Goal: Find specific page/section: Find specific page/section

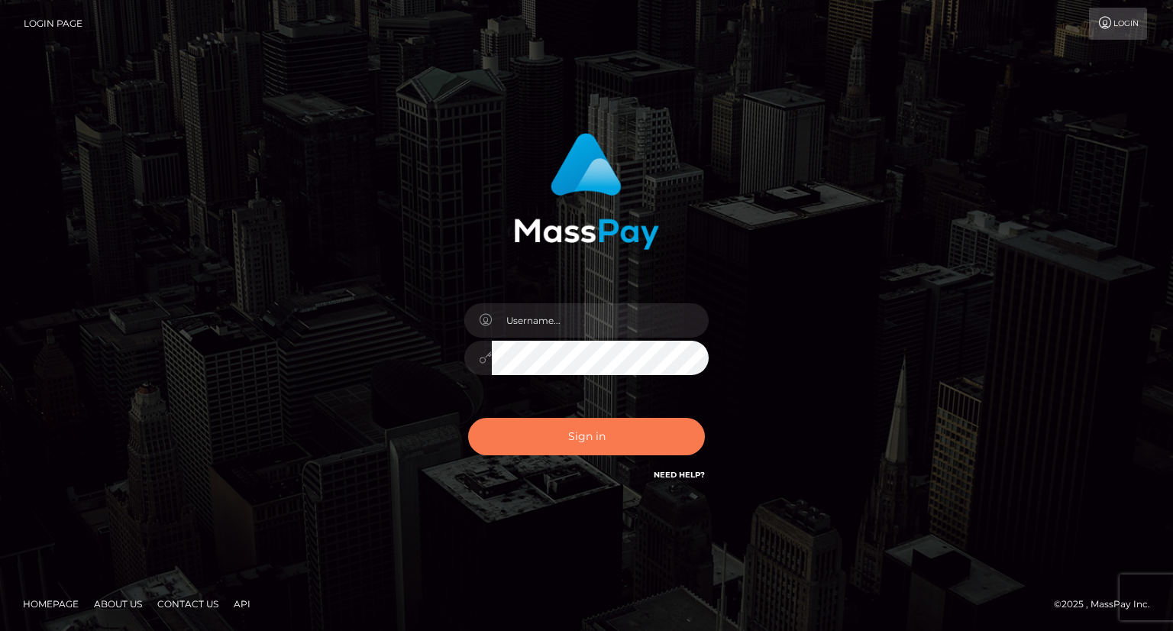
click at [593, 446] on button "Sign in" at bounding box center [586, 436] width 237 height 37
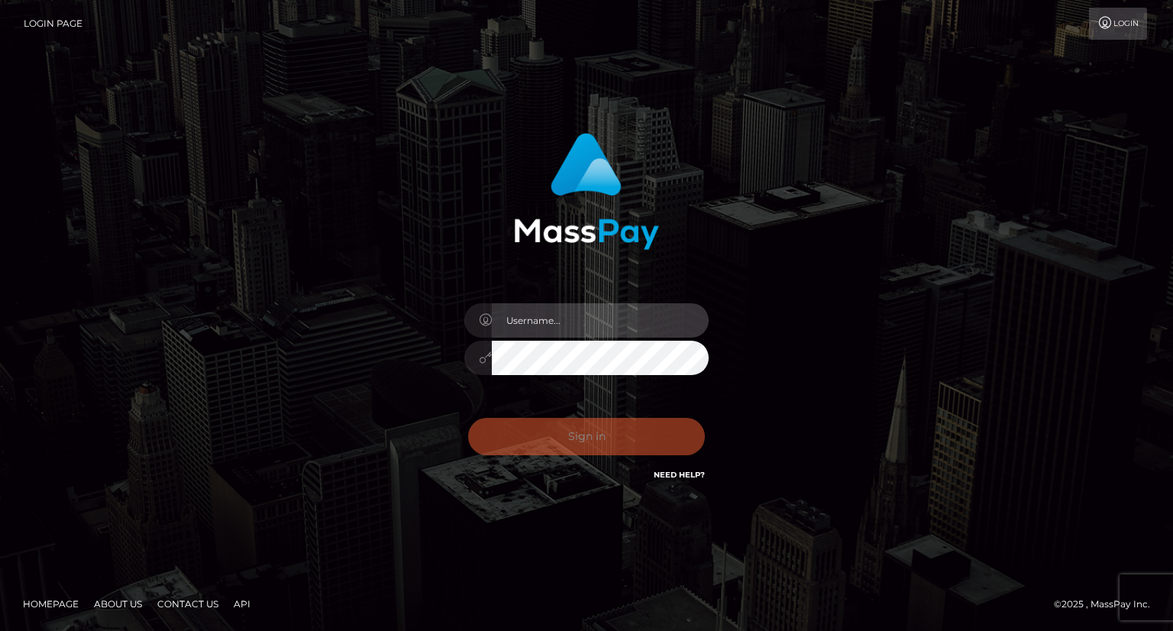
type input "carolina"
click at [603, 435] on div "Sign in Need Help?" at bounding box center [586, 443] width 267 height 68
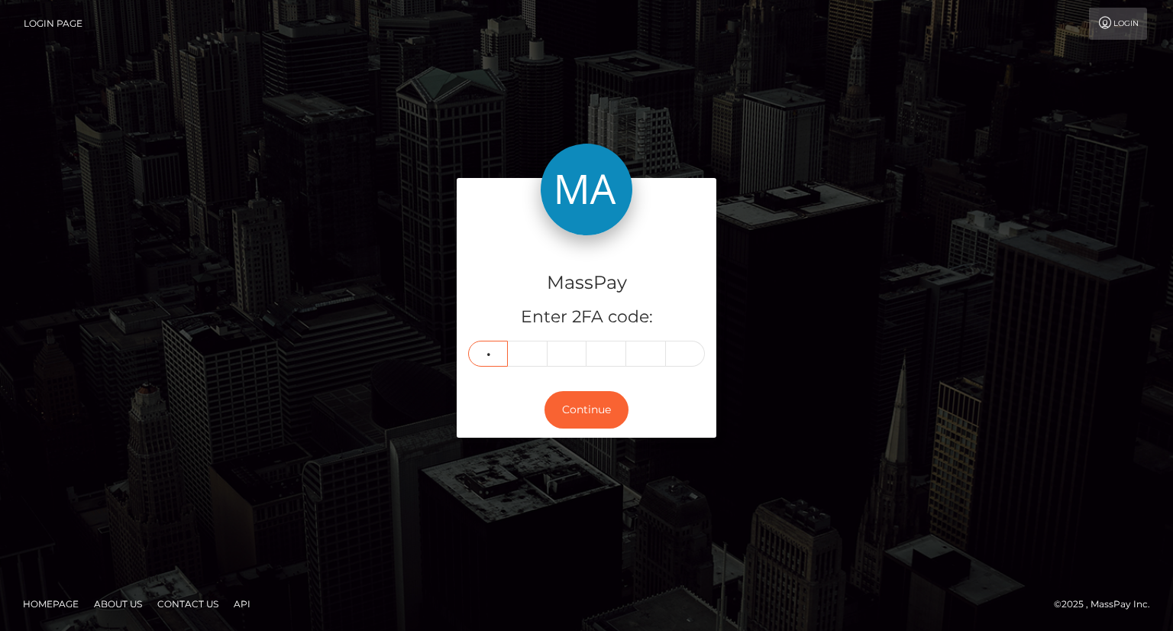
type input "3"
type input "5"
type input "1"
type input "2"
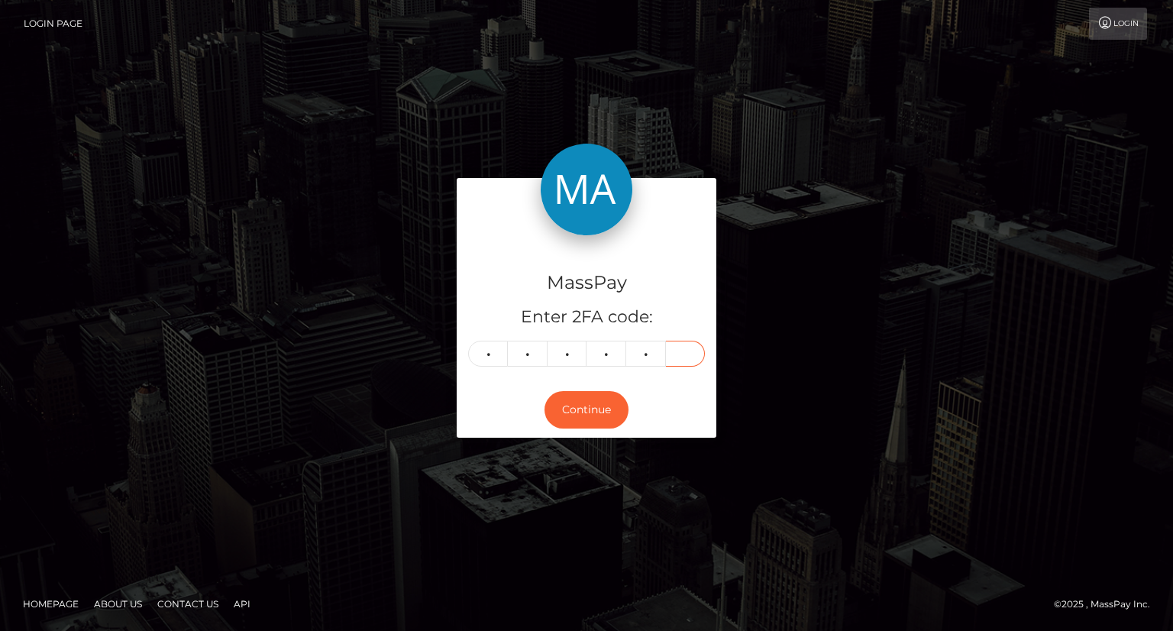
type input "5"
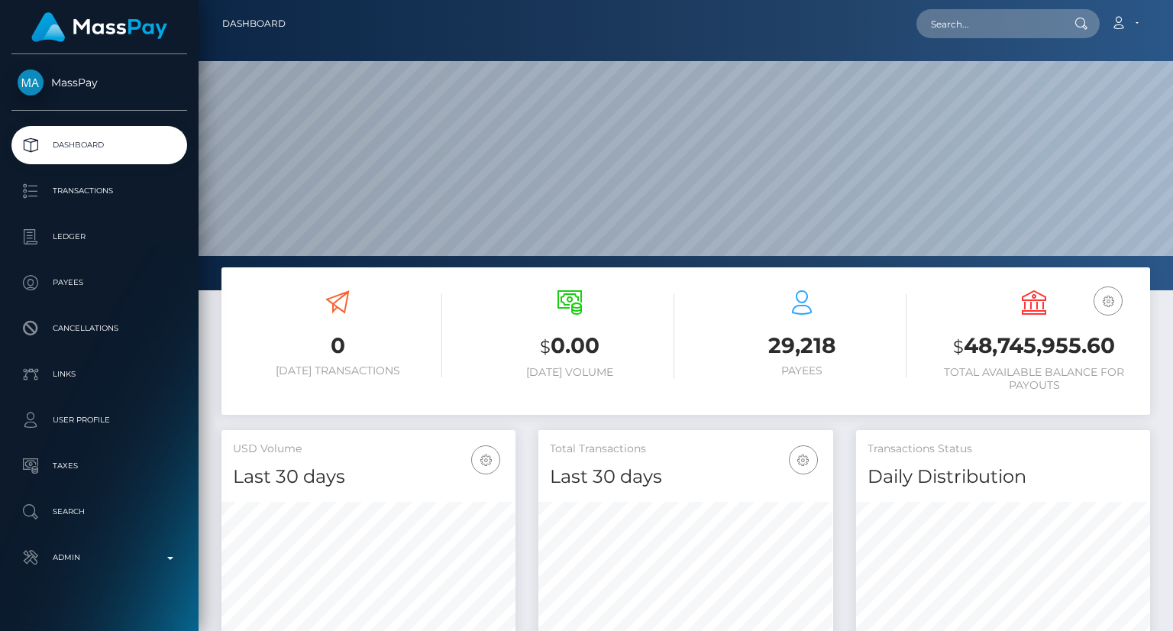
scroll to position [270, 293]
click at [987, 21] on input "text" at bounding box center [988, 23] width 144 height 29
paste input "MSPb58410cecd44980"
click at [1019, 15] on input "MSPb58410cecd44980" at bounding box center [988, 23] width 144 height 29
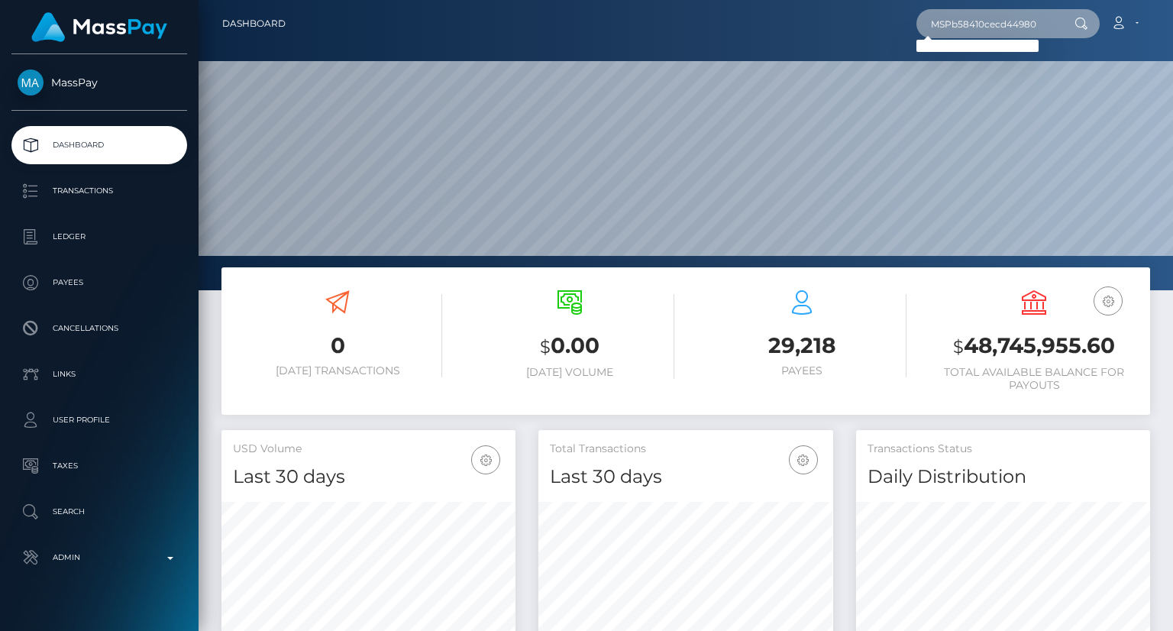
click at [959, 16] on input "MSPb58410cecd44980" at bounding box center [988, 23] width 144 height 29
click at [958, 16] on input "MSPb58410cecd44980" at bounding box center [988, 23] width 144 height 29
paste input "fcfcfd96a41642b"
click at [982, 26] on input "MSPfcfcfd96a41642b" at bounding box center [988, 23] width 144 height 29
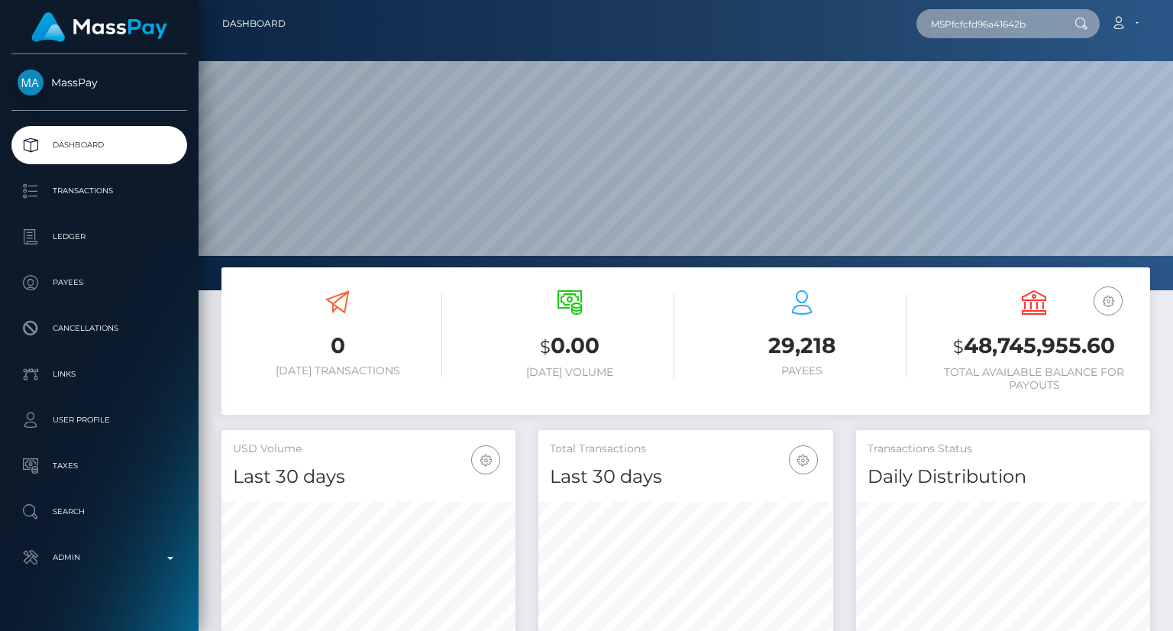
click at [982, 26] on input "MSPfcfcfd96a41642b" at bounding box center [988, 23] width 144 height 29
paste input "india.england@fenixint.com"
click at [1047, 26] on input "india.england@fenixint.com" at bounding box center [988, 23] width 144 height 29
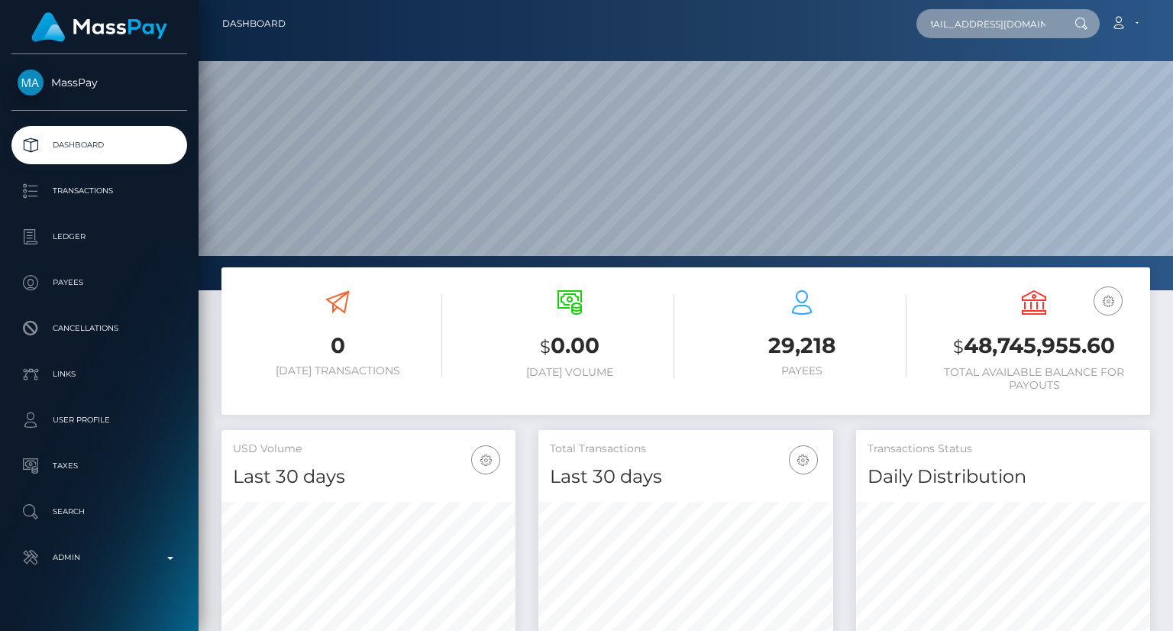
click at [1049, 22] on input "india.england@fenixint.com" at bounding box center [988, 23] width 144 height 29
click at [1022, 25] on input "india.england@fenixint.com" at bounding box center [988, 23] width 144 height 29
paste input "text"
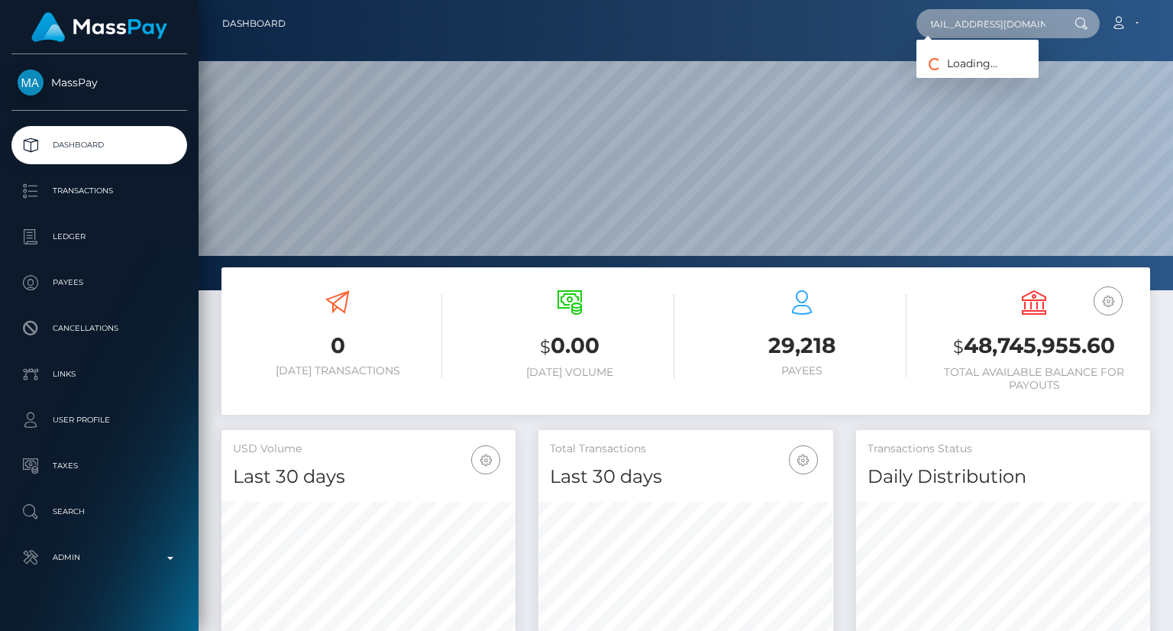
type input "india.england@fenixint.com"
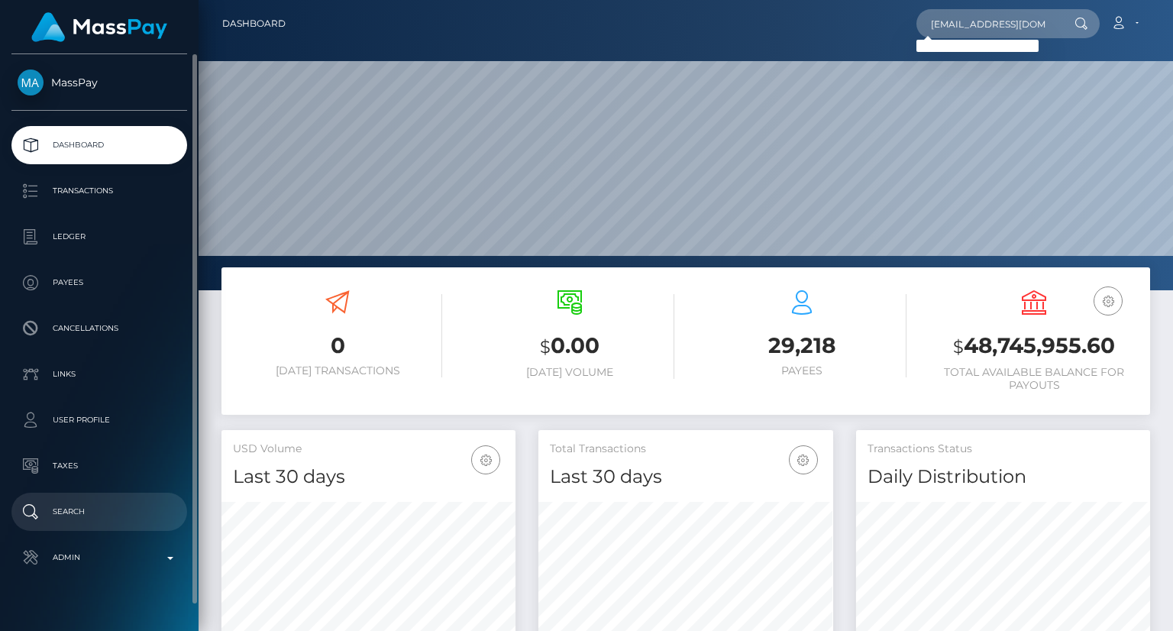
click at [50, 510] on p "Search" at bounding box center [99, 511] width 163 height 23
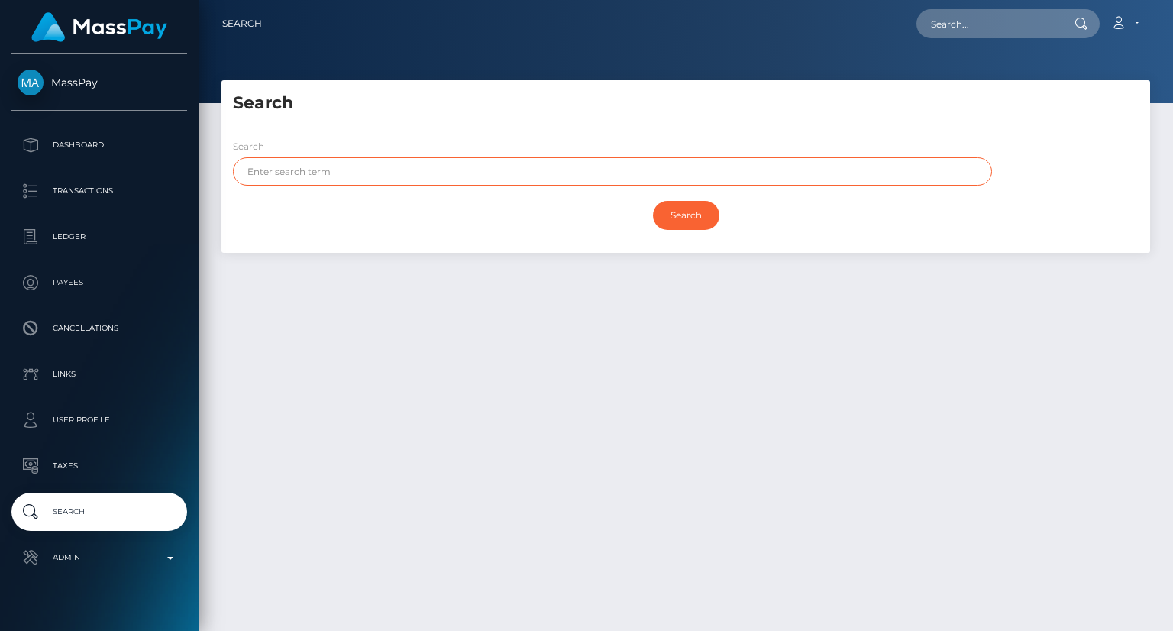
click at [322, 167] on input "text" at bounding box center [612, 171] width 759 height 28
paste input "LUCKSAMON"
type input "LUCKSAMON"
click at [683, 214] on input "Search" at bounding box center [686, 215] width 66 height 29
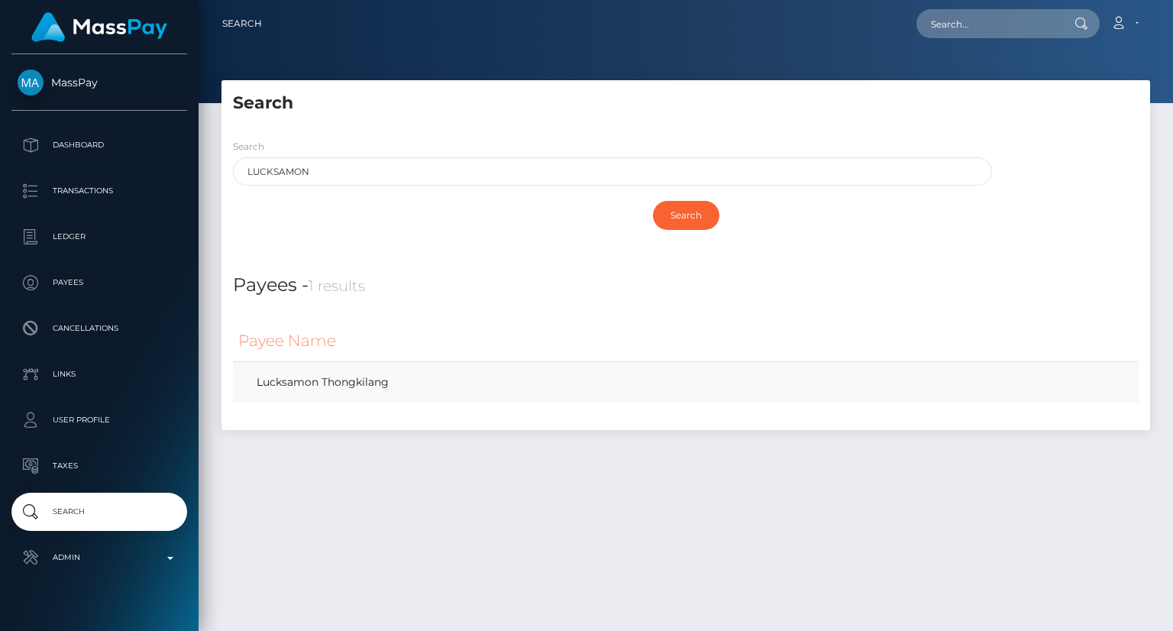
click at [377, 389] on link "Lucksamon Thongkilang" at bounding box center [685, 382] width 895 height 22
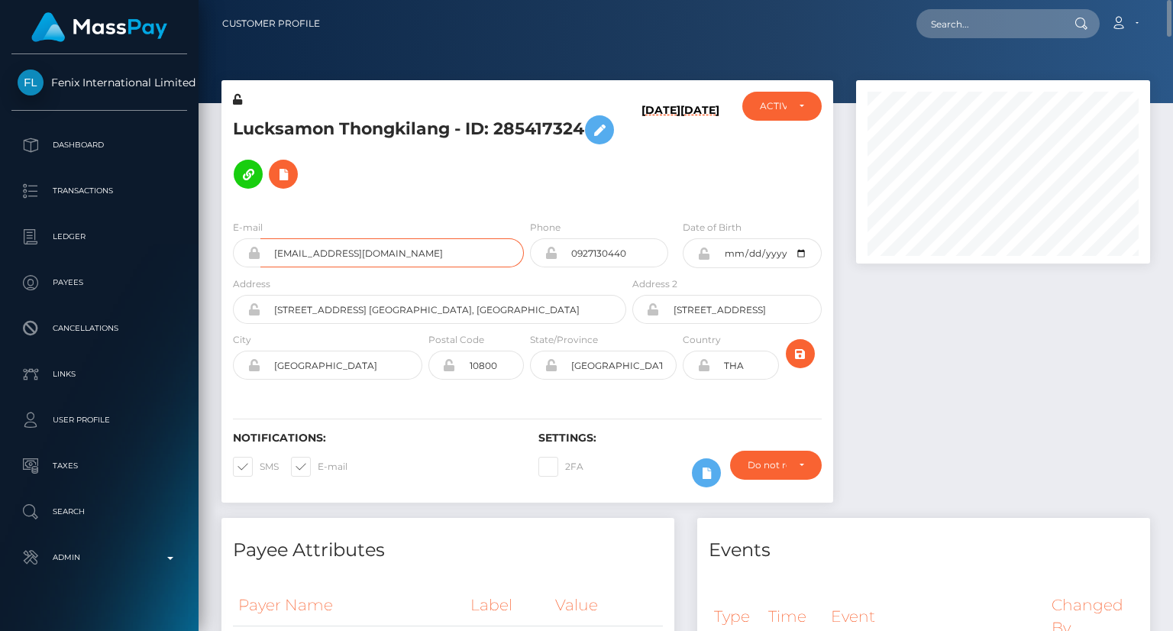
click at [364, 238] on input "thongkilang.2540@gmail.com" at bounding box center [391, 252] width 263 height 29
drag, startPoint x: 231, startPoint y: 121, endPoint x: 330, endPoint y: 108, distance: 99.5
click at [331, 108] on div "Lucksamon Thongkilang - ID: 285417324" at bounding box center [425, 150] width 408 height 116
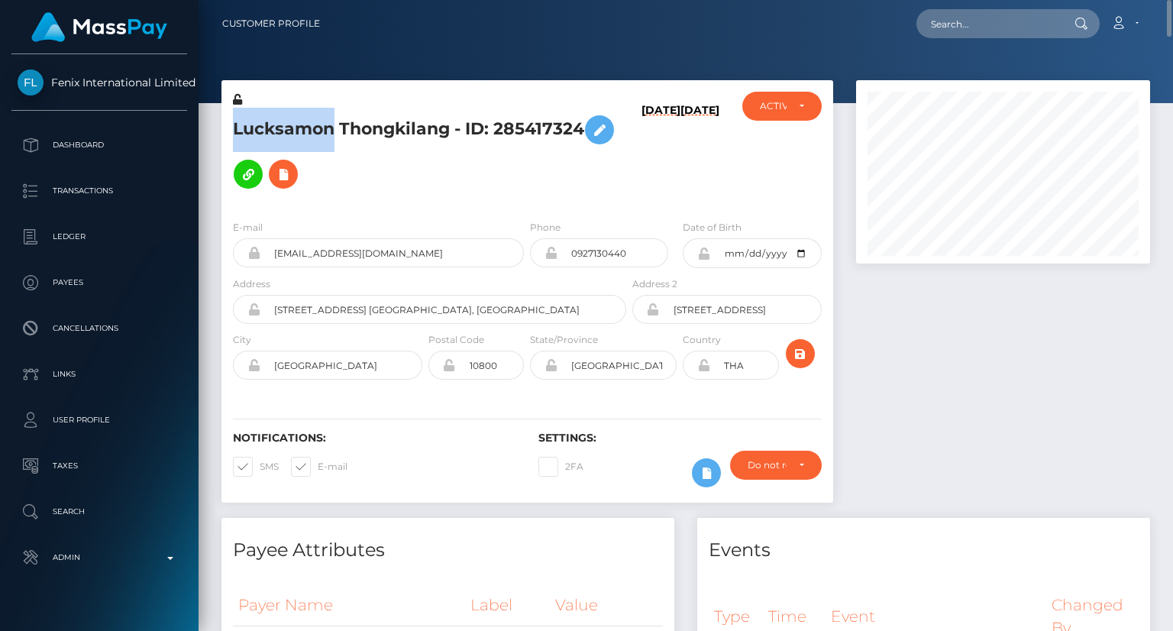
copy h5 "Lucksamon"
click at [385, 118] on h5 "Lucksamon Thongkilang - ID: 285417324" at bounding box center [425, 152] width 385 height 89
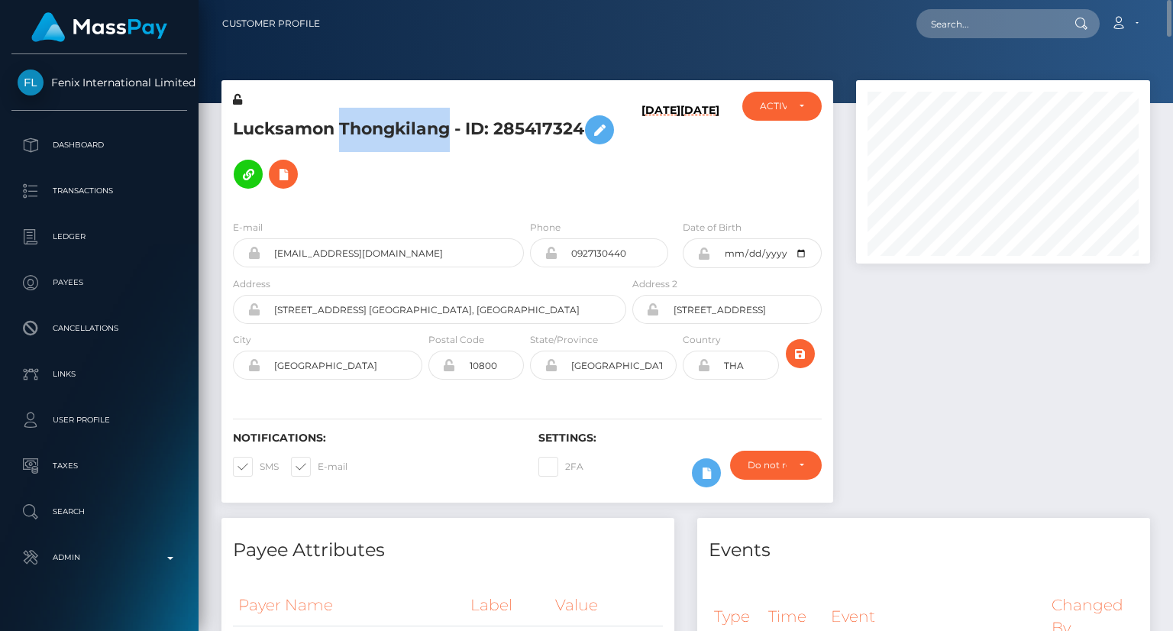
click at [385, 119] on h5 "Lucksamon Thongkilang - ID: 285417324" at bounding box center [425, 152] width 385 height 89
copy h5 "Lucksamon Thongkilang - ID: 285417324"
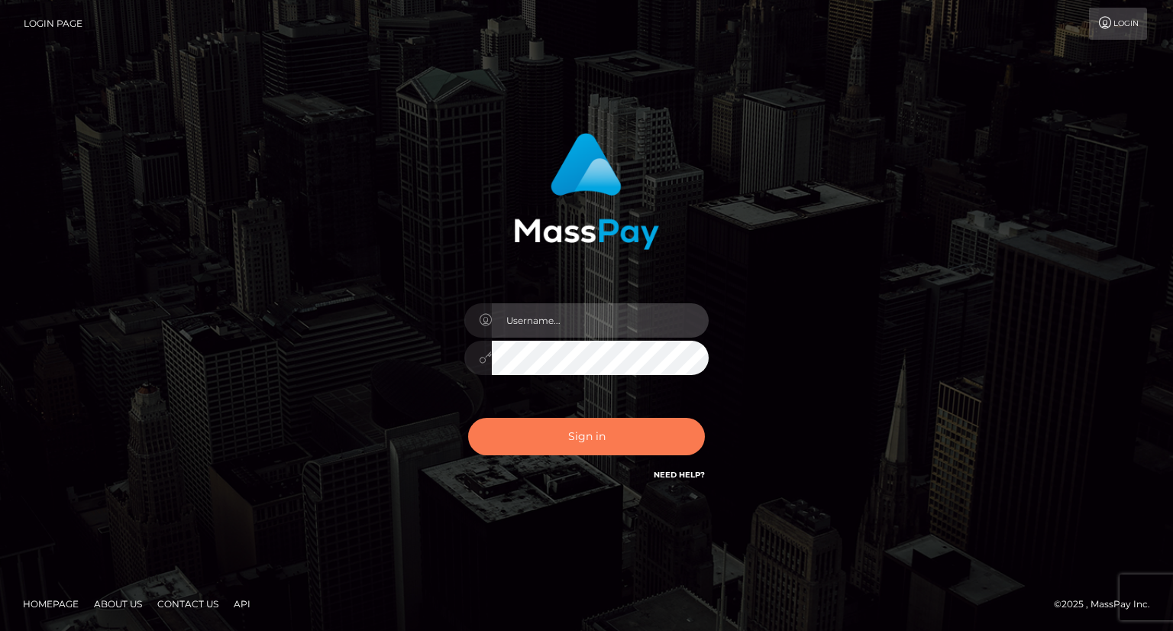
type input "carolina"
click at [612, 435] on button "Sign in" at bounding box center [586, 436] width 237 height 37
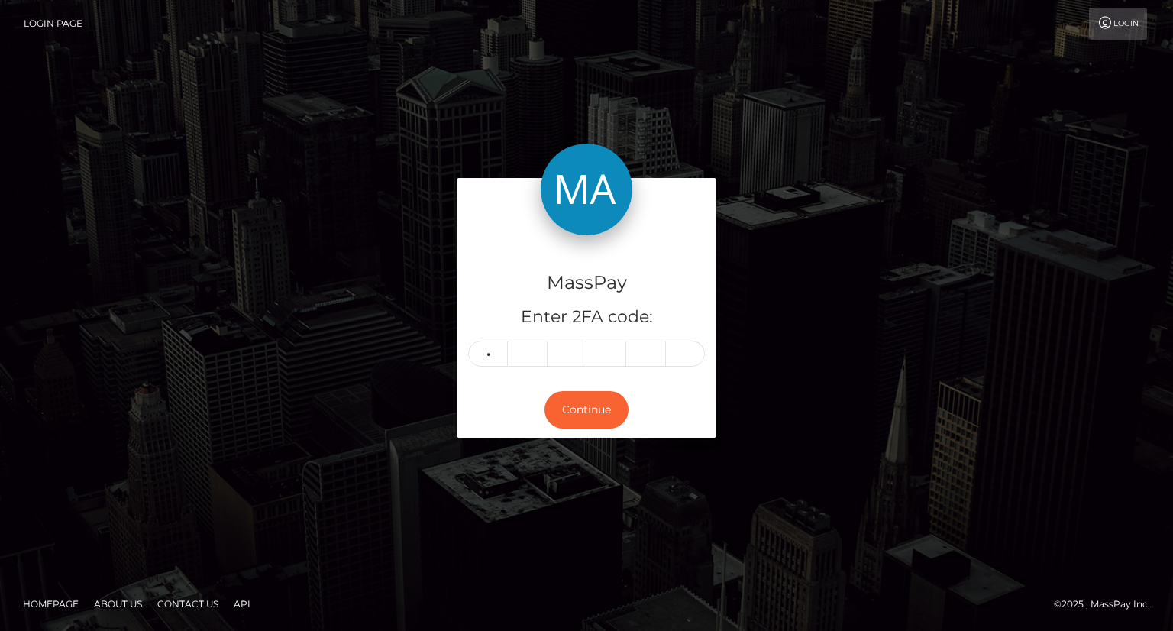
type input "1"
type input "2"
type input "7"
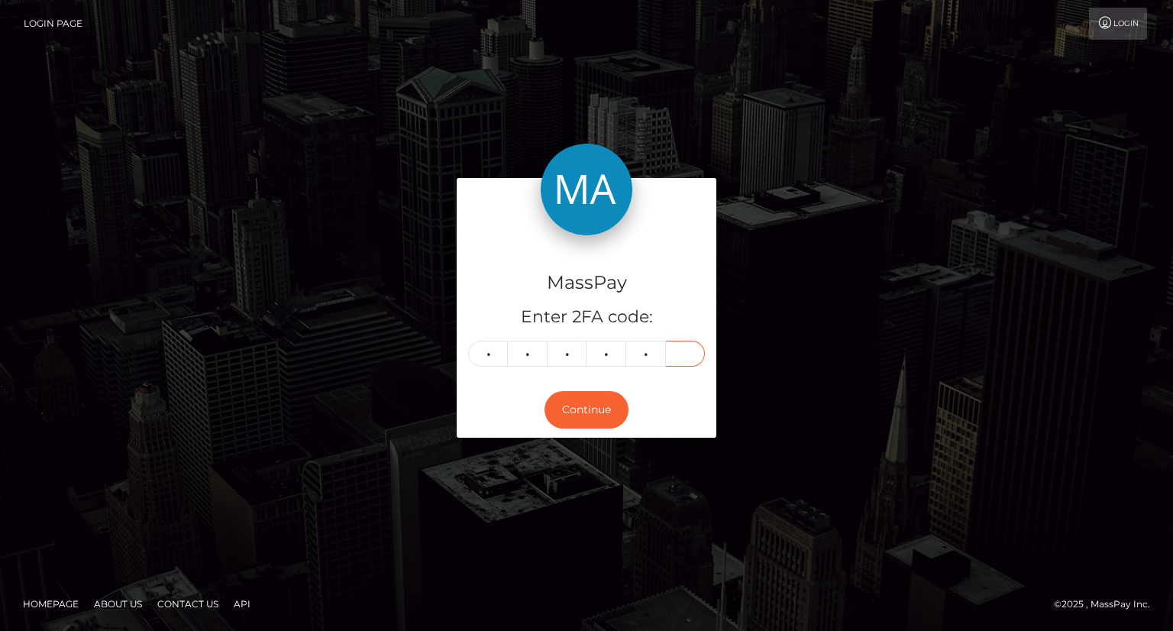
type input "7"
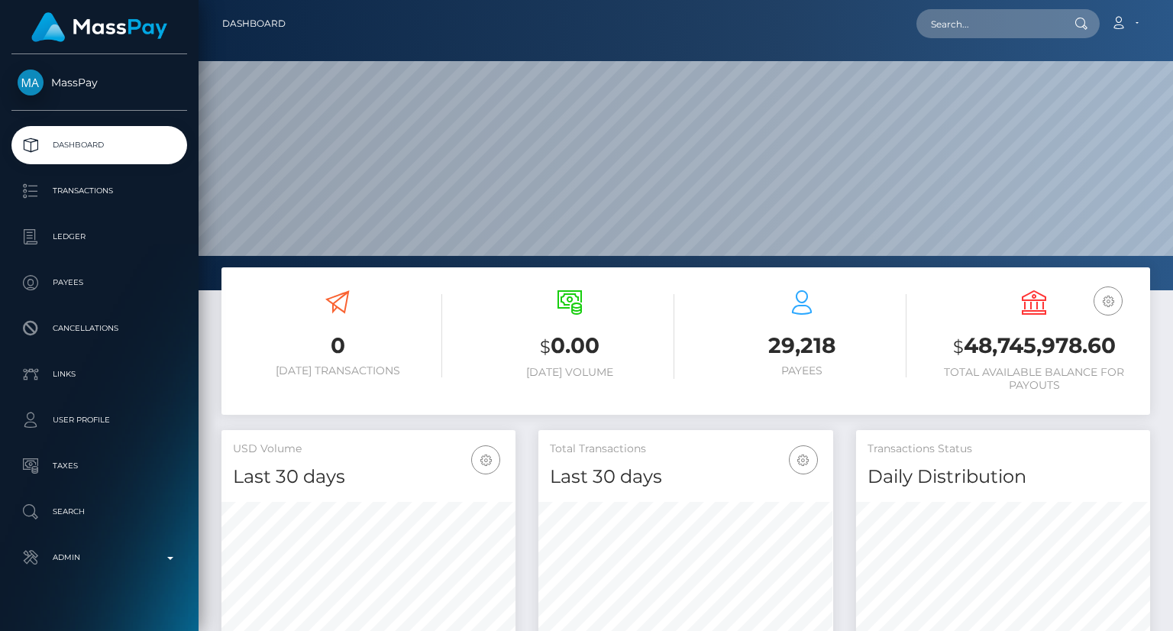
scroll to position [270, 293]
click at [973, 37] on input "text" at bounding box center [988, 23] width 144 height 29
paste input "payout_40615c8d-a912-11f0-bd75"
click at [974, 20] on input "payout_40615c8d-a912-11f0-bd75" at bounding box center [988, 23] width 144 height 29
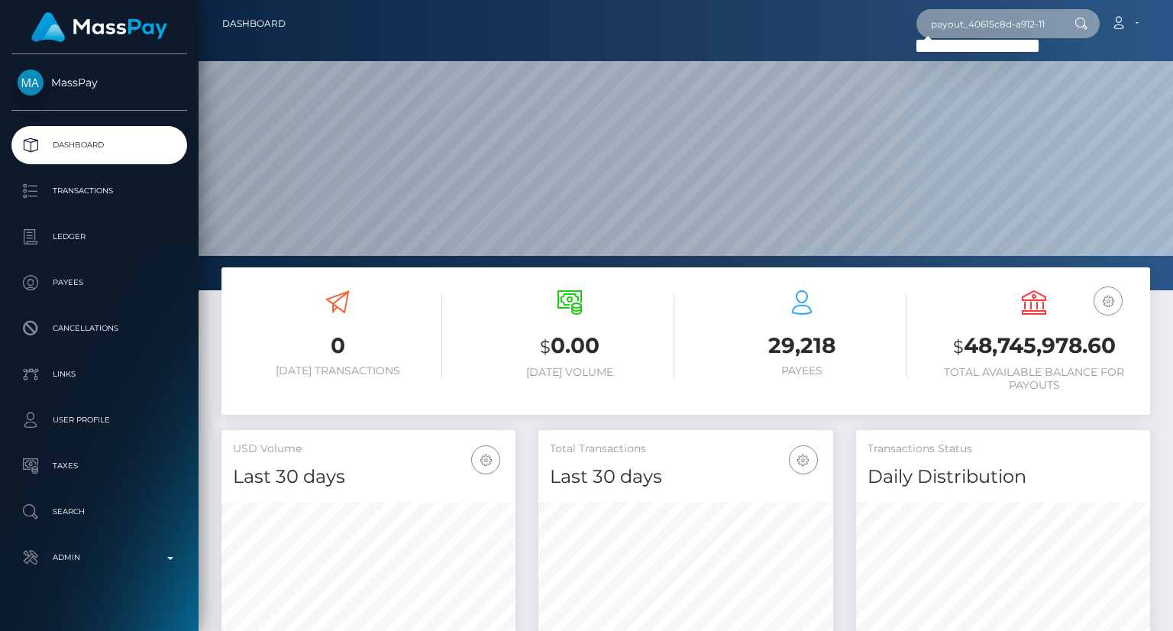
click at [974, 19] on input "payout_40615c8d-a912-11f0-bd75" at bounding box center [988, 23] width 144 height 29
paste input "-060e06e9f077"
click at [1015, 31] on input "payout_40615c8d-a912-11f0-bd75-060e06e9f077" at bounding box center [988, 23] width 144 height 29
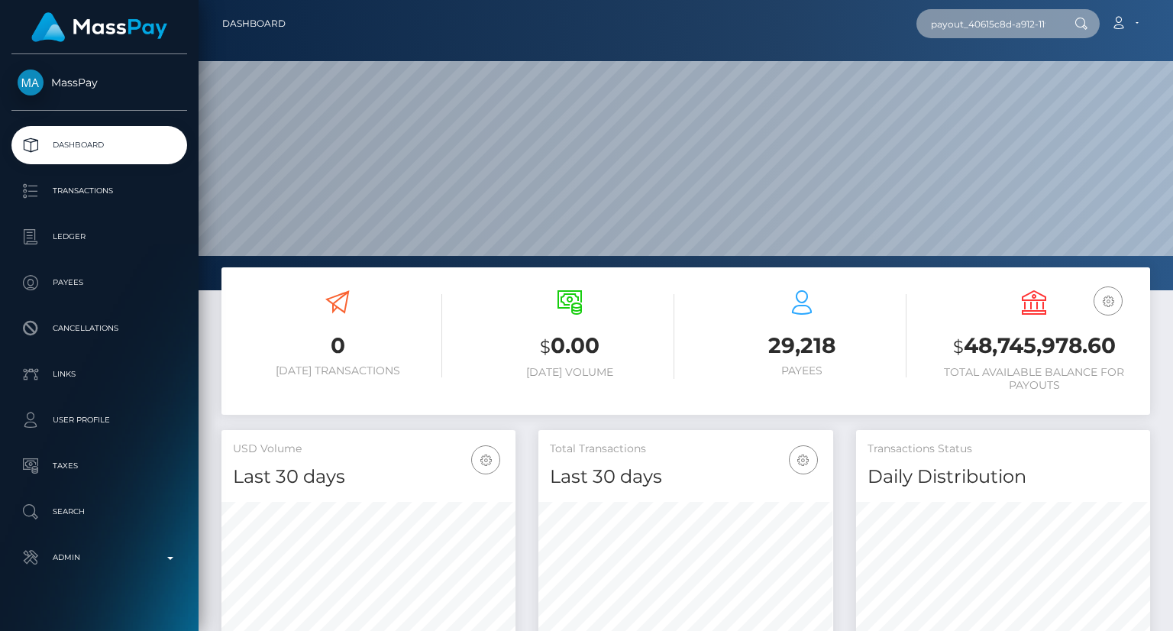
click at [1015, 31] on input "payout_40615c8d-a912-11f0-bd75-060e06e9f077" at bounding box center [988, 23] width 144 height 29
paste input "text"
click at [990, 18] on input "payout_40615c8d" at bounding box center [988, 23] width 144 height 29
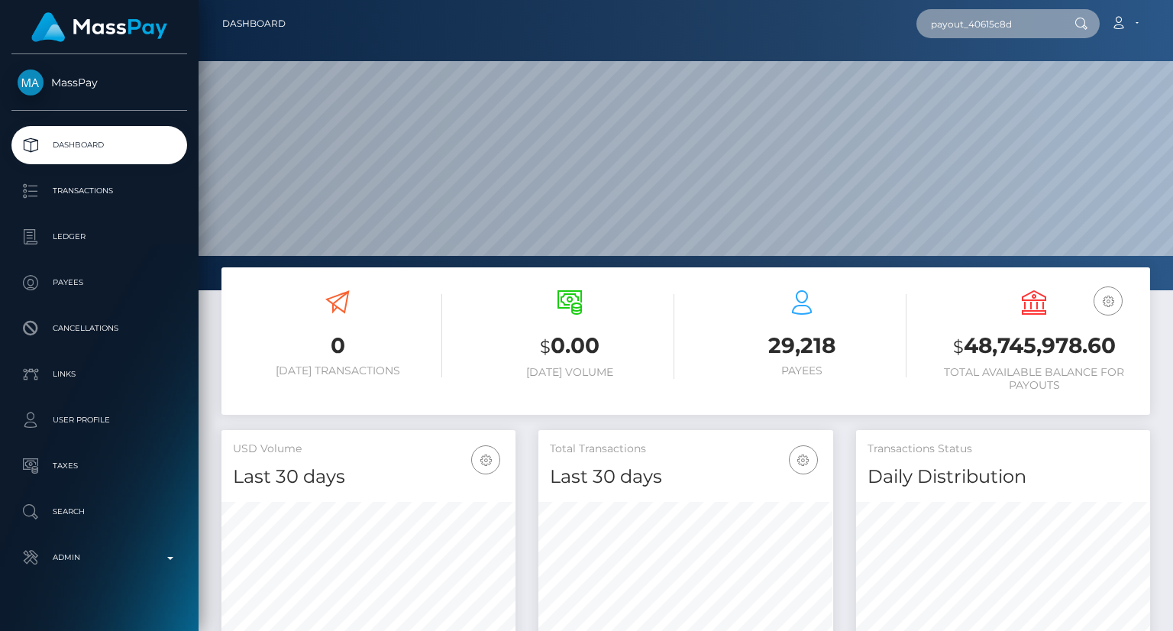
paste input "out_0z0cMmHJMlgYm"
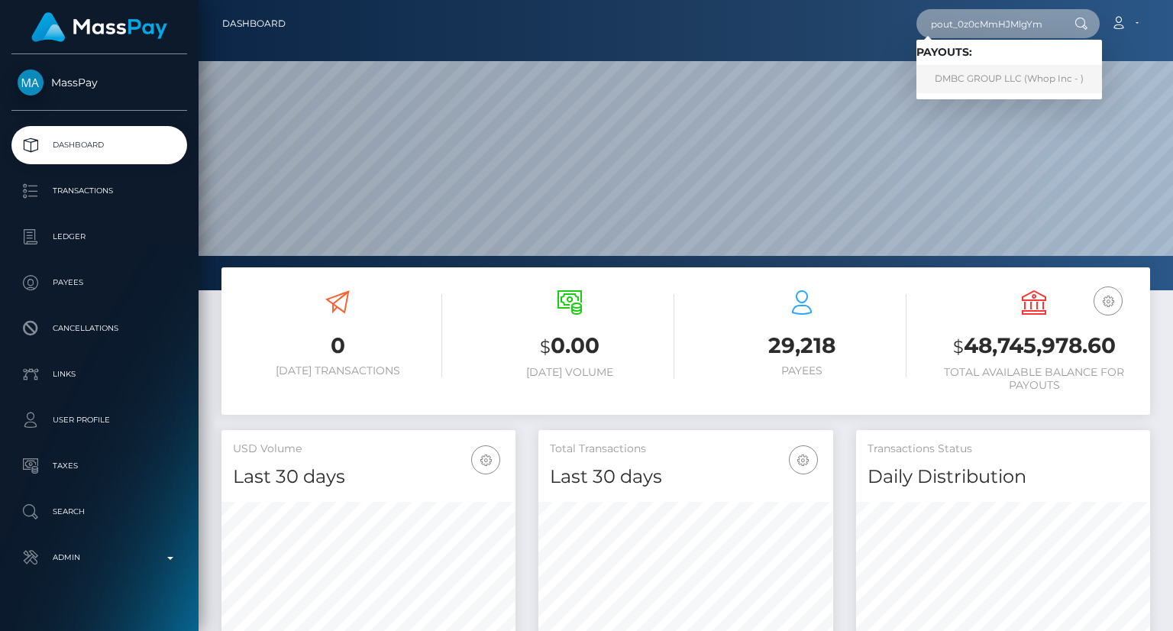
type input "pout_0z0cMmHJMlgYm"
click at [1002, 76] on link "DMBC GROUP LLC (Whop Inc - )" at bounding box center [1009, 79] width 186 height 28
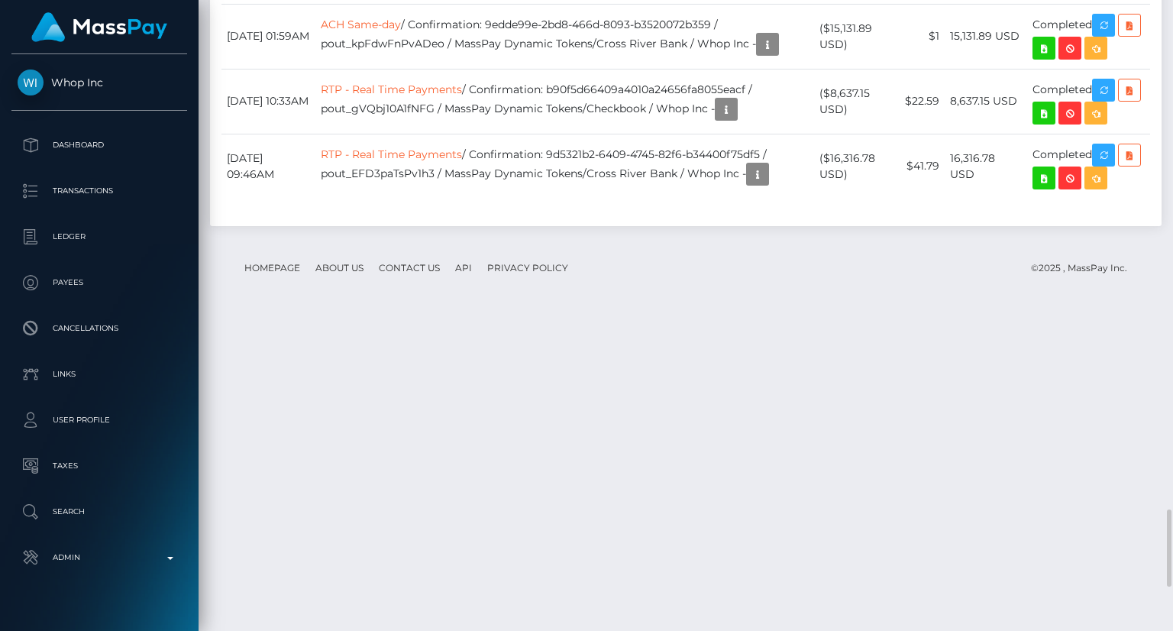
scroll to position [183, 293]
click at [787, 313] on div at bounding box center [785, 313] width 10 height 5
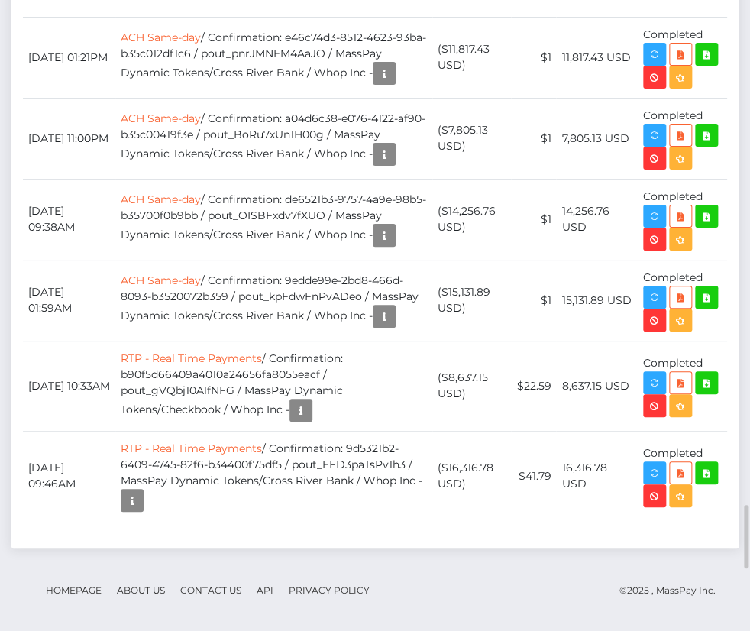
scroll to position [183, 219]
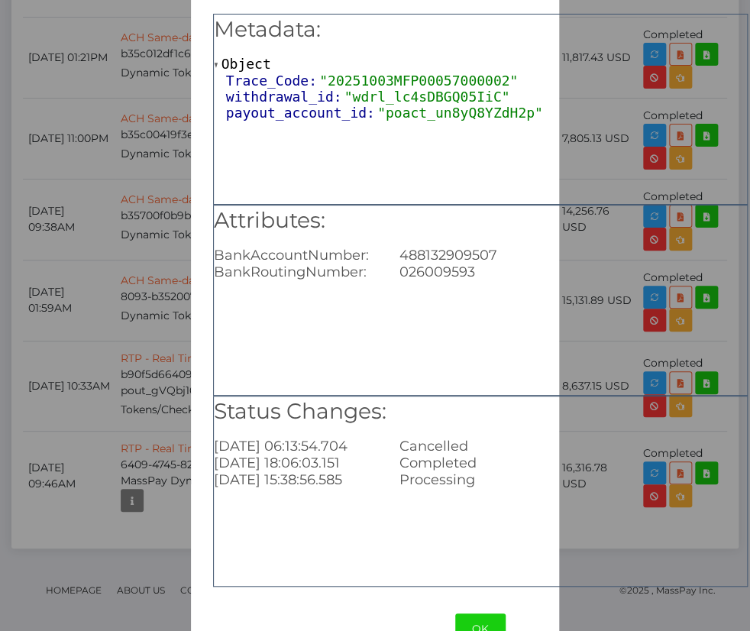
scroll to position [95, 0]
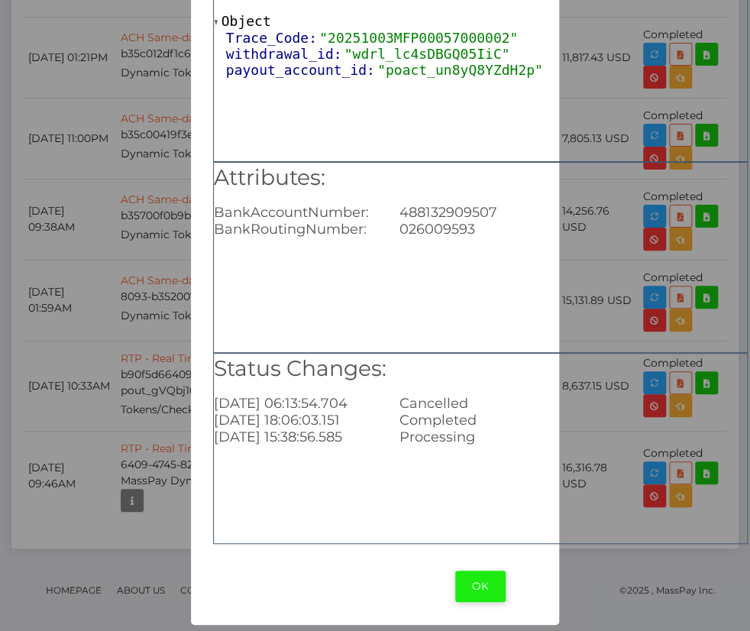
click at [480, 590] on button "OK" at bounding box center [480, 585] width 50 height 31
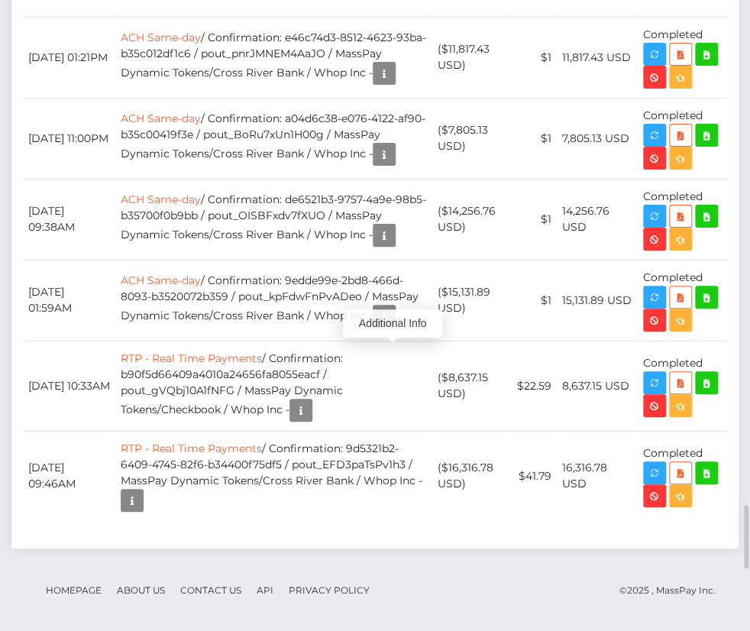
scroll to position [183, 219]
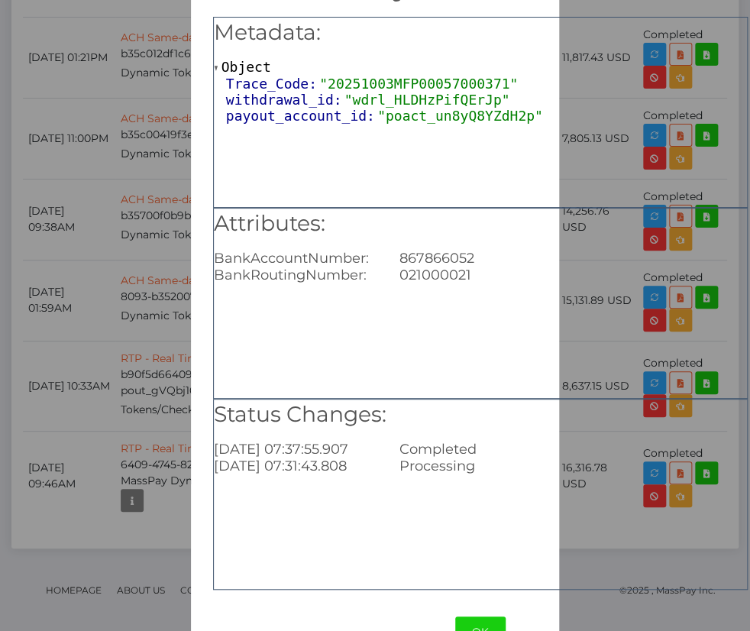
scroll to position [95, 0]
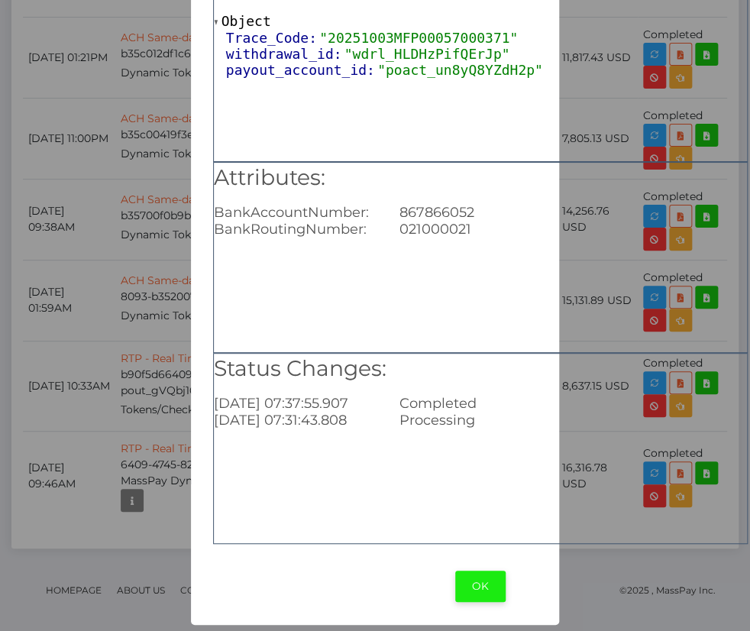
click at [492, 584] on button "OK" at bounding box center [480, 585] width 50 height 31
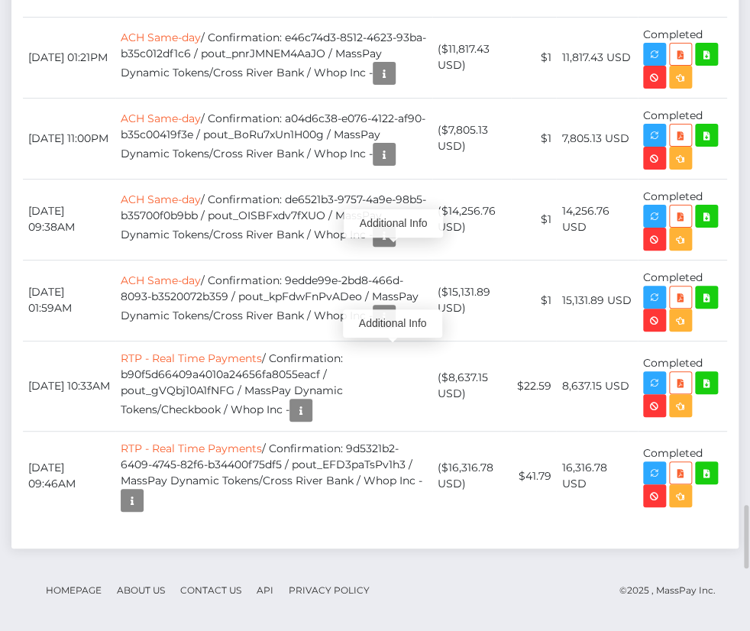
scroll to position [183, 219]
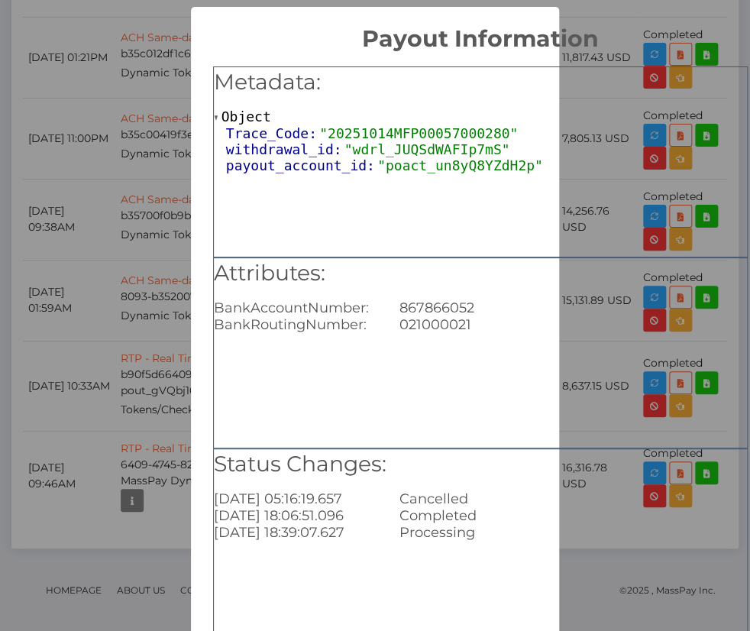
scroll to position [76, 0]
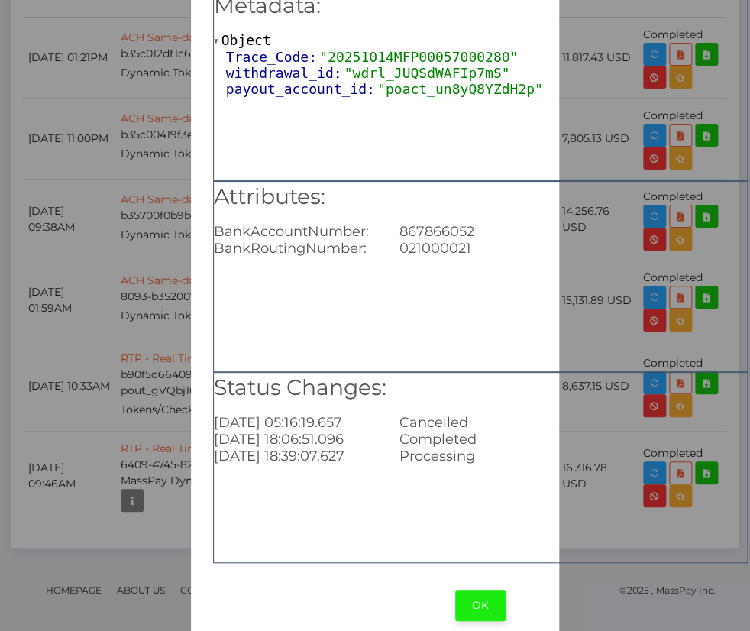
click at [478, 607] on button "OK" at bounding box center [480, 605] width 50 height 31
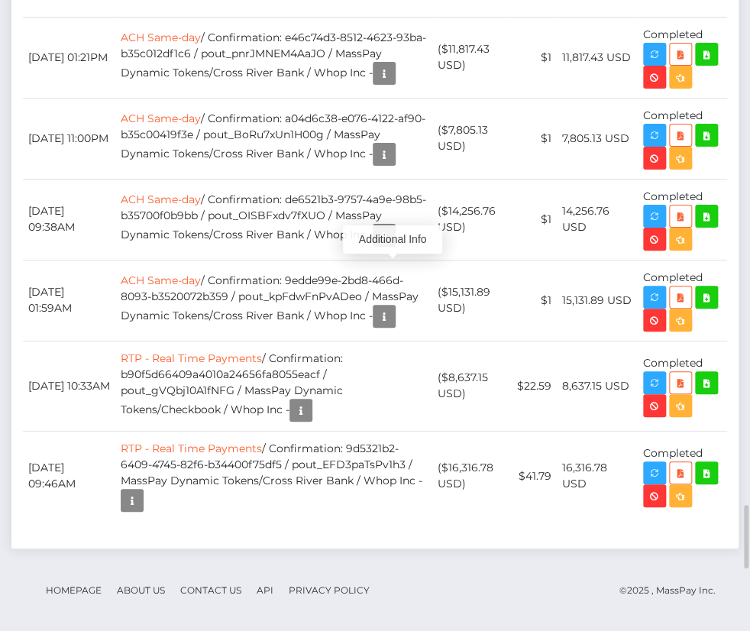
scroll to position [183, 219]
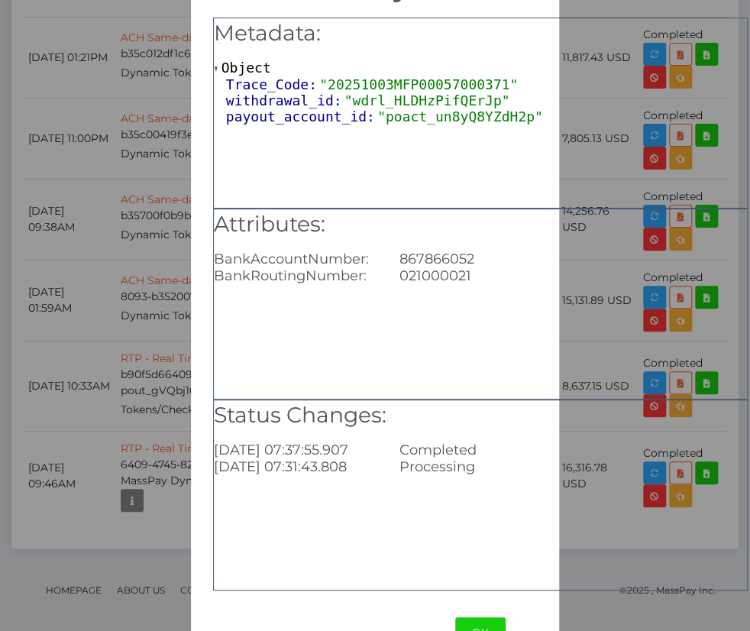
scroll to position [95, 0]
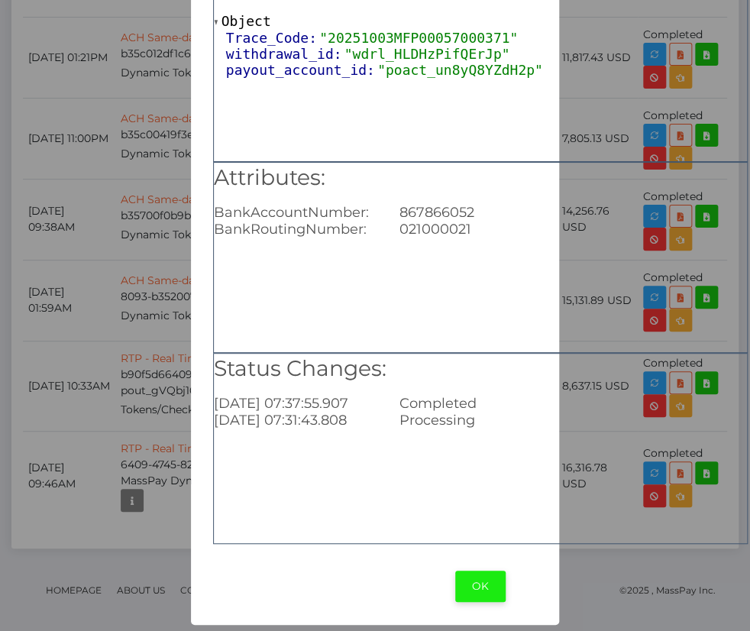
click at [483, 587] on button "OK" at bounding box center [480, 585] width 50 height 31
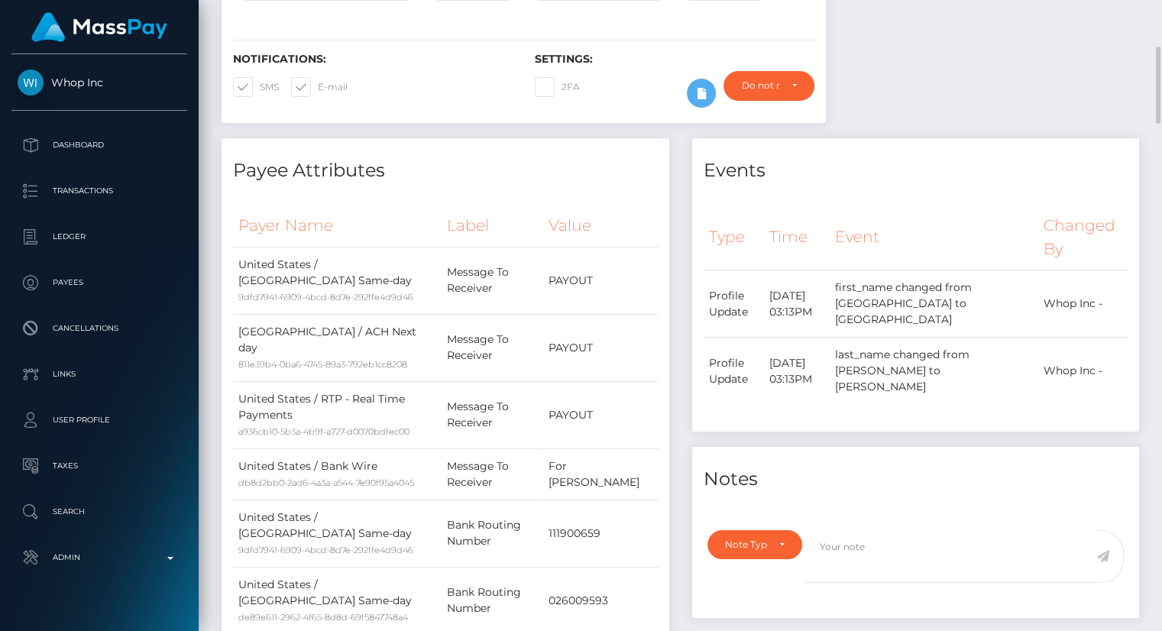
scroll to position [183, 290]
